Goal: Task Accomplishment & Management: Manage account settings

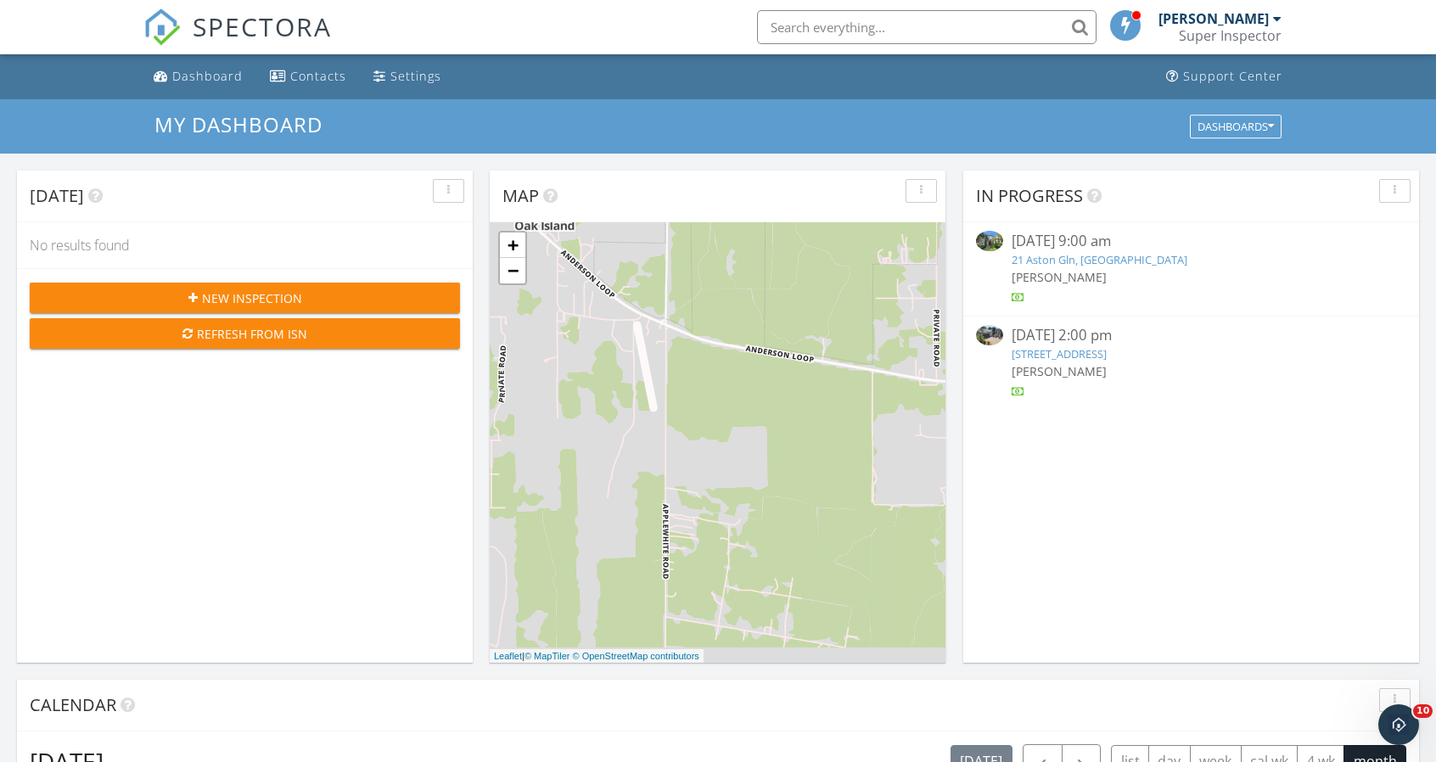
click at [1096, 357] on link "[STREET_ADDRESS]" at bounding box center [1059, 353] width 95 height 15
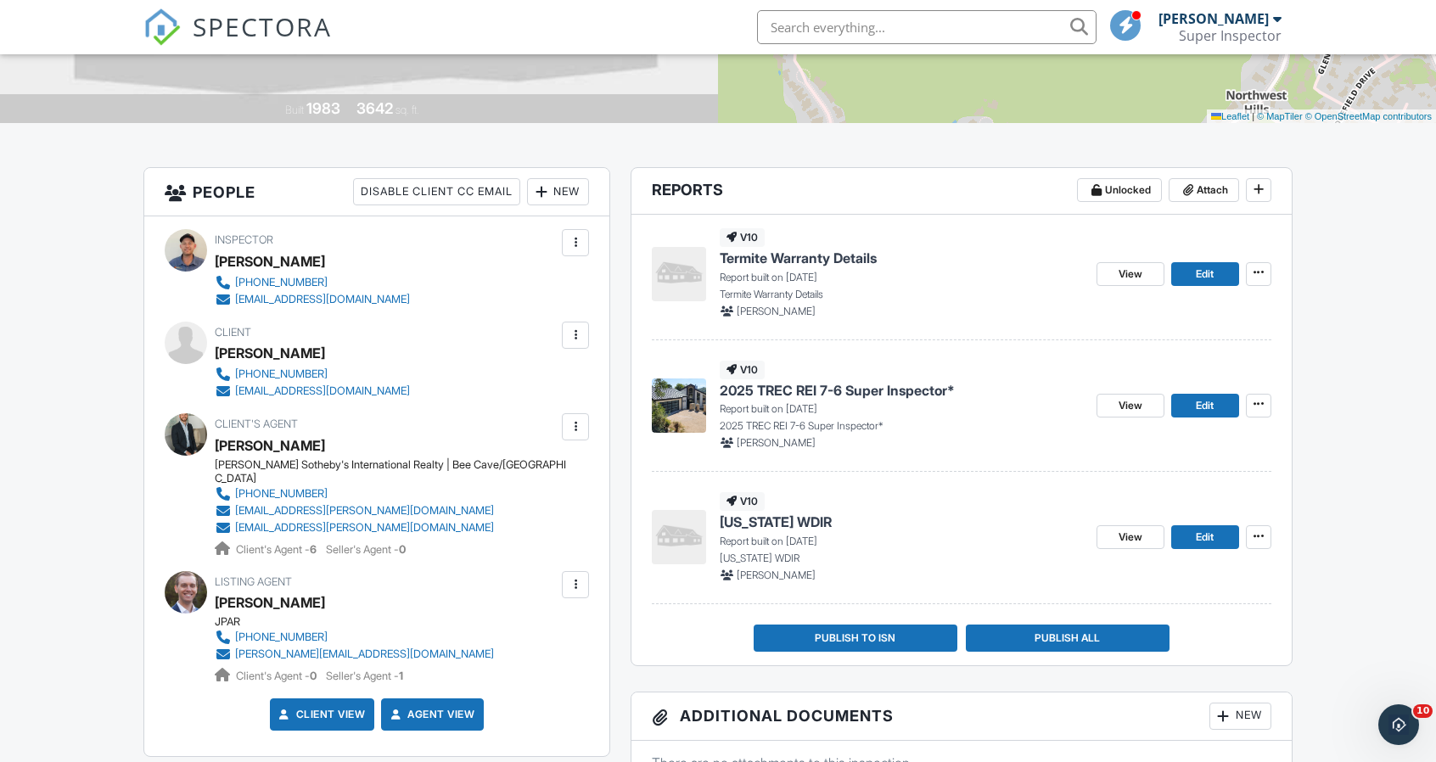
click at [776, 392] on span "2025 TREC REI 7-6 Super Inspector*" at bounding box center [837, 390] width 235 height 19
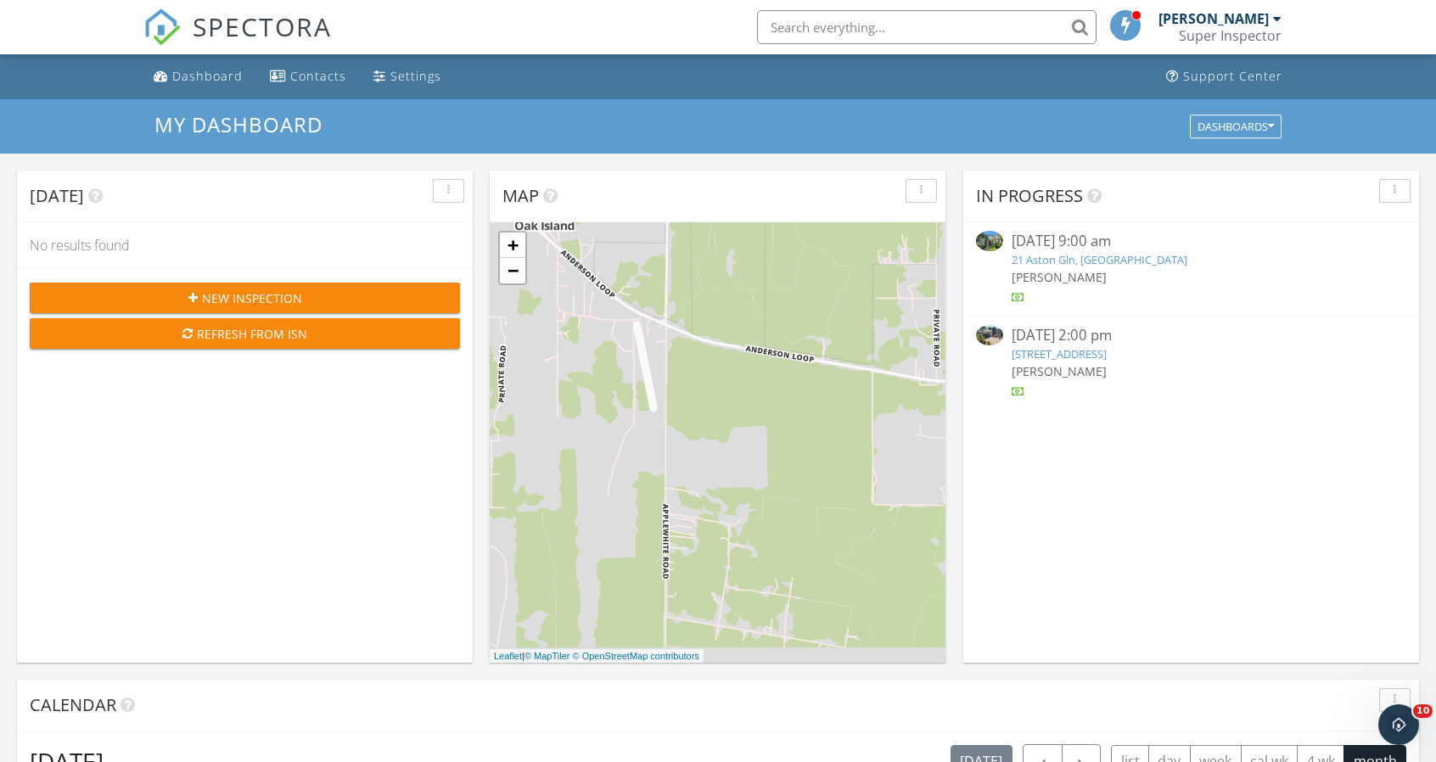
click at [1062, 255] on link "21 Aston Gln, [GEOGRAPHIC_DATA]" at bounding box center [1100, 259] width 176 height 15
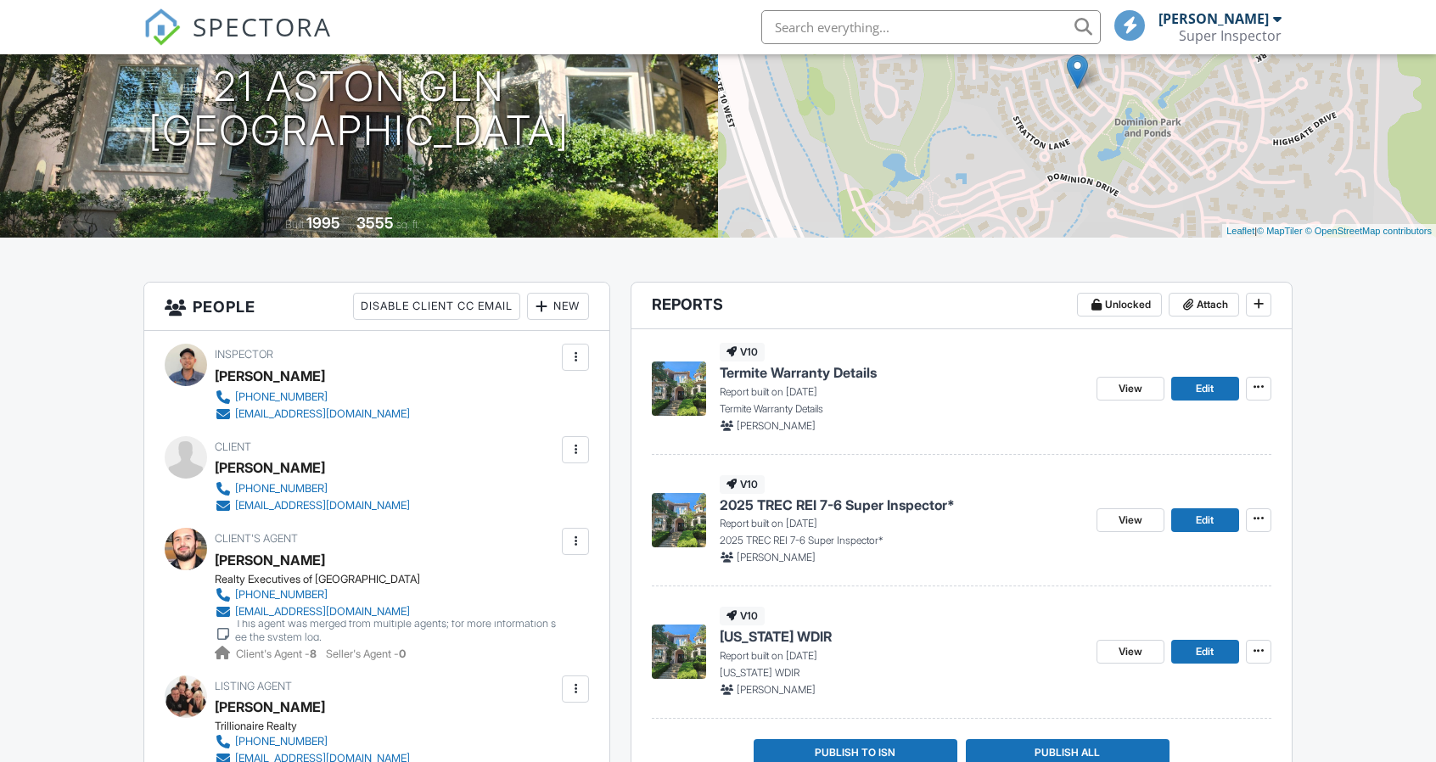
scroll to position [216, 0]
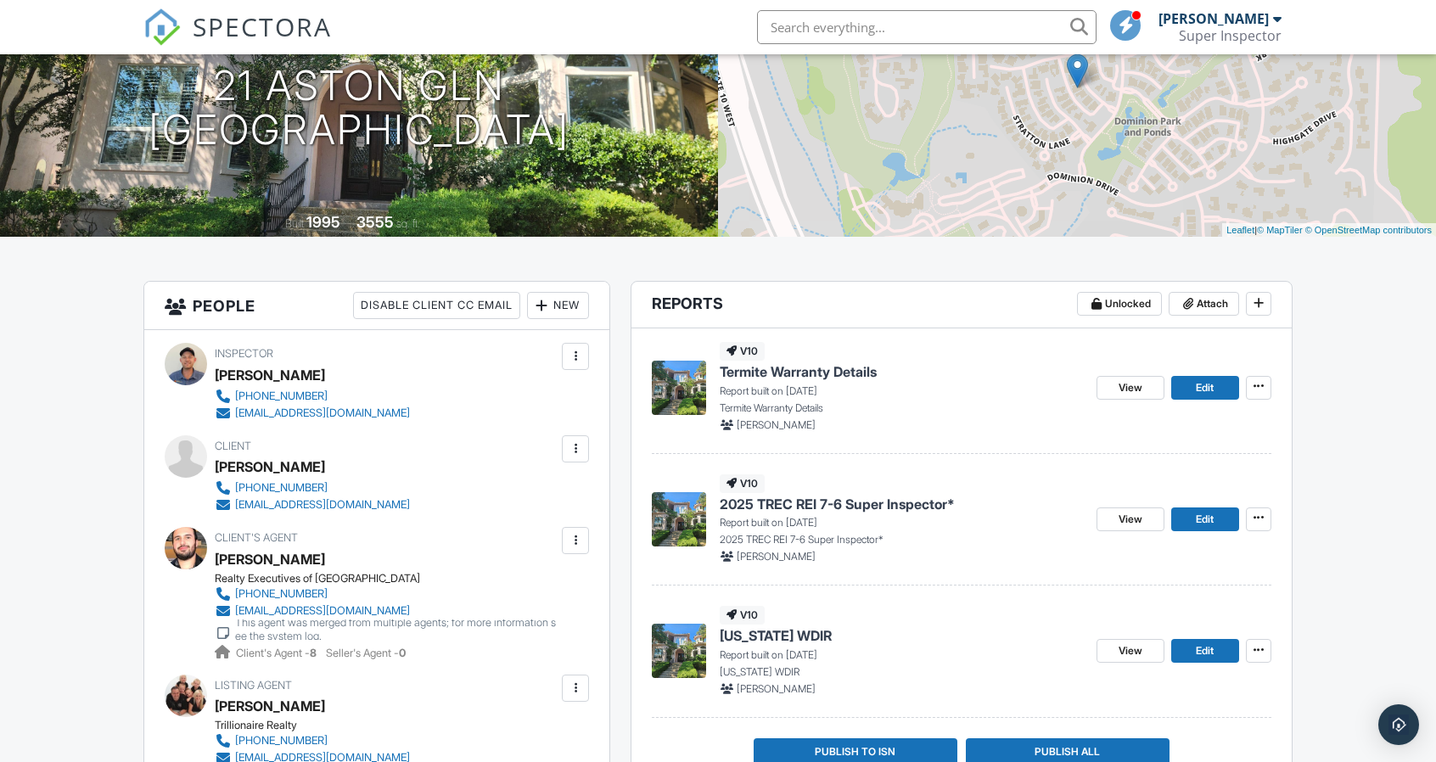
click at [900, 508] on span "2025 TREC REI 7-6 Super Inspector*" at bounding box center [837, 504] width 235 height 19
